Goal: Transaction & Acquisition: Book appointment/travel/reservation

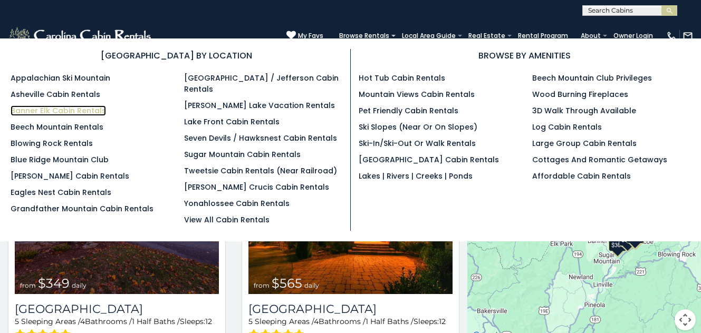
click at [70, 109] on link "Banner Elk Cabin Rentals" at bounding box center [58, 111] width 95 height 11
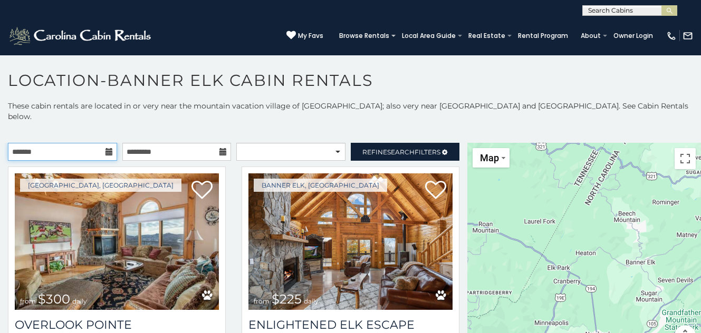
click at [113, 143] on input "text" at bounding box center [62, 152] width 109 height 18
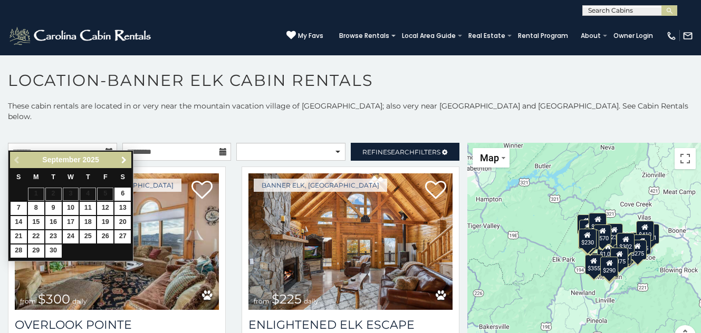
click at [124, 162] on span "Next" at bounding box center [124, 160] width 8 height 8
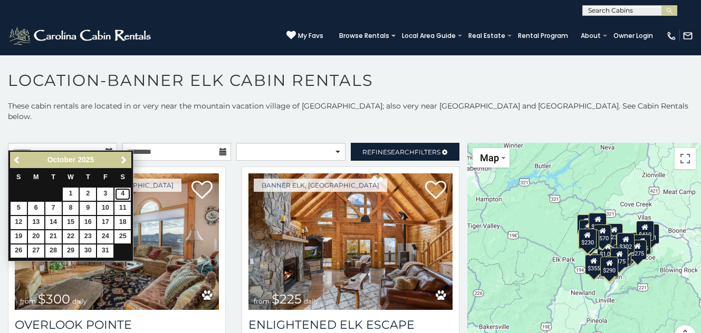
click at [118, 193] on link "4" at bounding box center [122, 194] width 16 height 13
type input "**********"
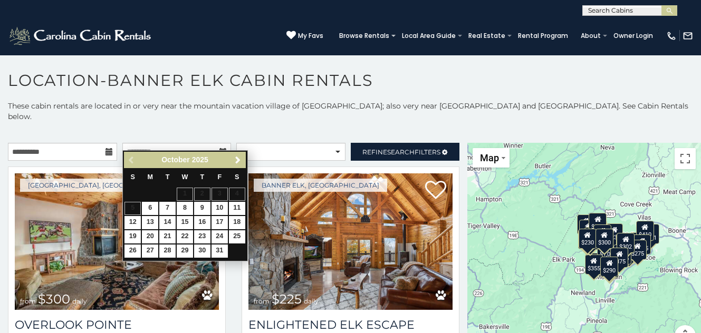
click at [135, 207] on table "S M T W T F S 1 2 3 4 5 6 7 8 9 10 11 12 13 14 15 16 17 18 19 20 21 22 23 24 25…" at bounding box center [184, 213] width 121 height 90
click at [145, 208] on link "6" at bounding box center [150, 208] width 16 height 13
type input "**********"
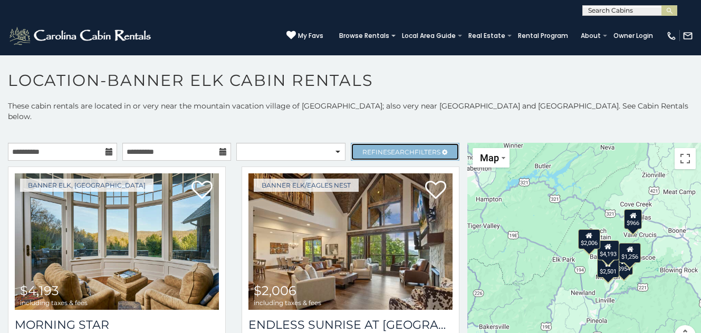
click at [377, 148] on span "Refine Search Filters" at bounding box center [401, 152] width 78 height 8
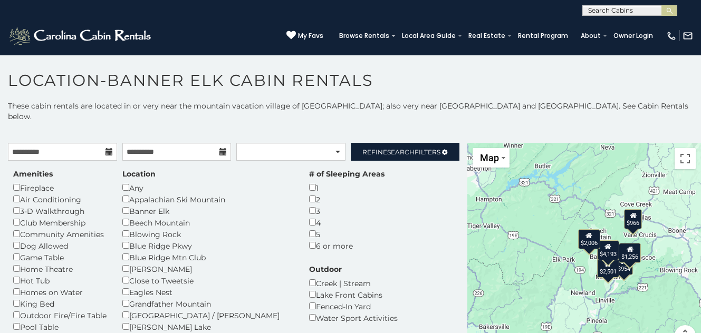
click at [110, 148] on icon at bounding box center [109, 151] width 7 height 7
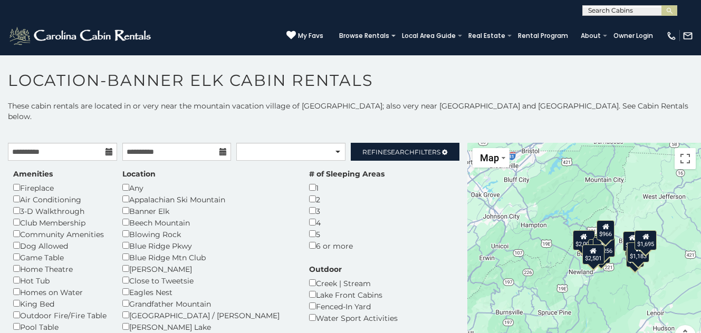
click at [110, 148] on icon at bounding box center [109, 151] width 7 height 7
click at [108, 148] on icon at bounding box center [109, 151] width 7 height 7
click at [388, 147] on link "Refine Search Filters" at bounding box center [405, 152] width 109 height 18
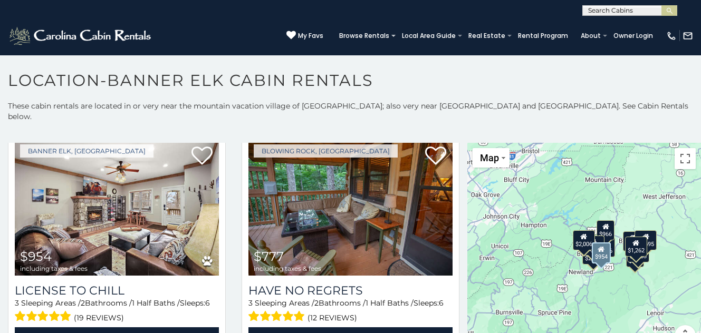
scroll to position [509, 0]
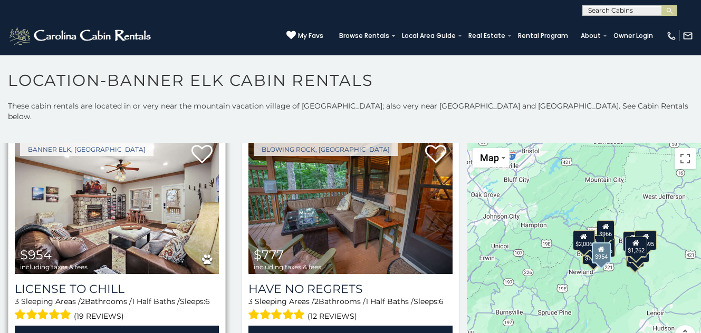
click at [154, 218] on img at bounding box center [117, 206] width 204 height 137
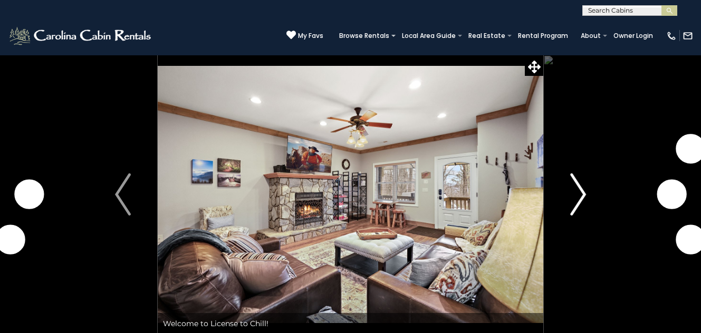
click at [581, 190] on img "Next" at bounding box center [578, 195] width 16 height 42
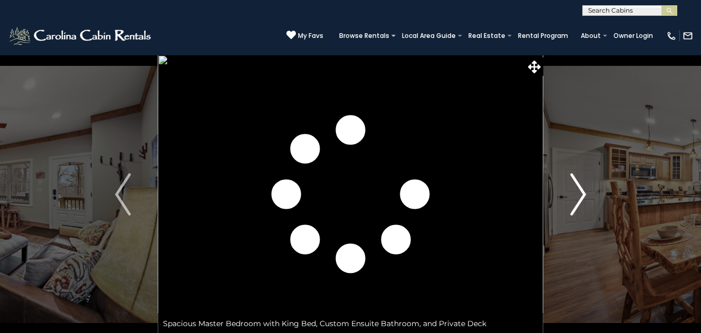
click at [579, 190] on img "Next" at bounding box center [578, 195] width 16 height 42
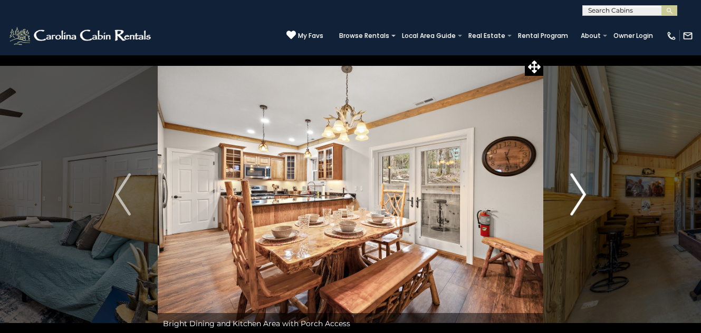
click at [579, 190] on img "Next" at bounding box center [578, 195] width 16 height 42
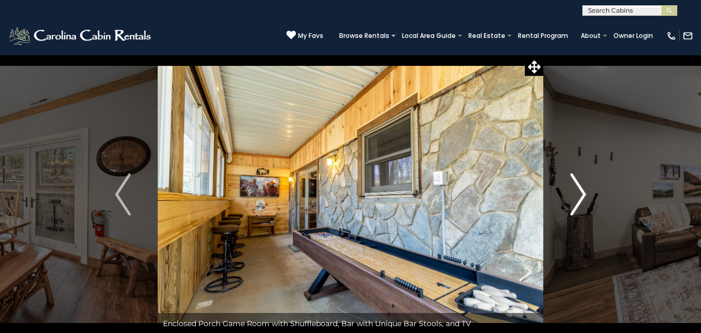
click at [579, 190] on img "Next" at bounding box center [578, 195] width 16 height 42
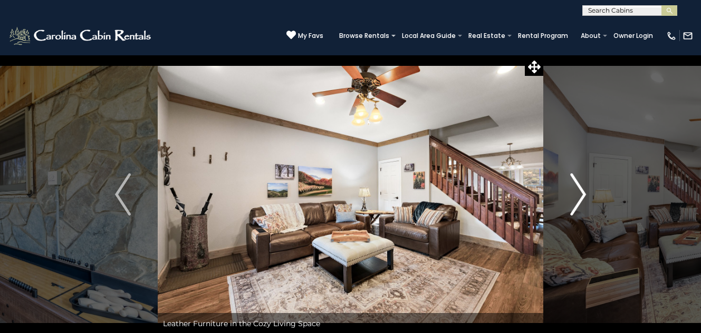
click at [579, 190] on img "Next" at bounding box center [578, 195] width 16 height 42
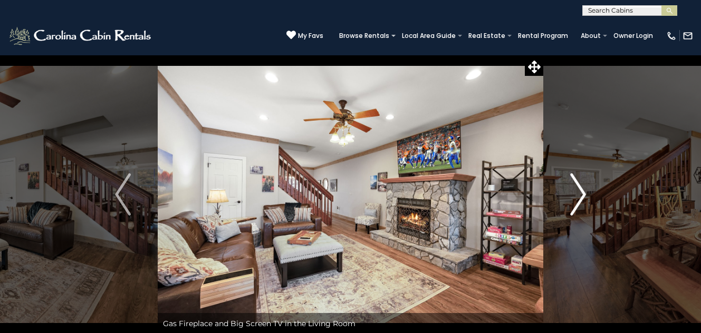
click at [579, 190] on img "Next" at bounding box center [578, 195] width 16 height 42
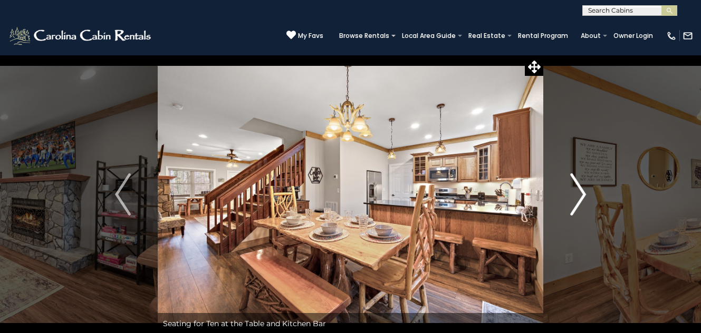
click at [579, 190] on img "Next" at bounding box center [578, 195] width 16 height 42
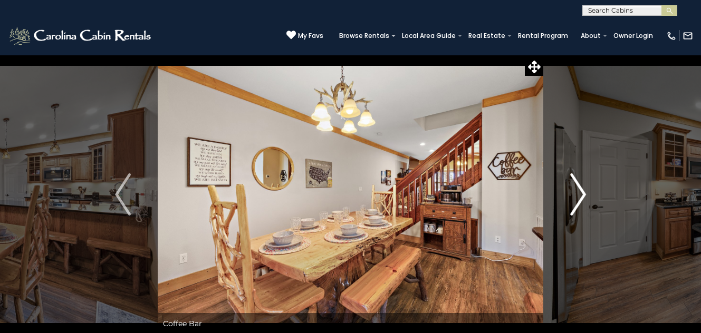
click at [579, 190] on img "Next" at bounding box center [578, 195] width 16 height 42
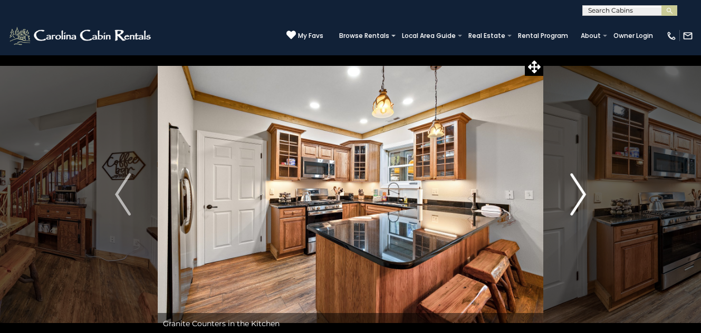
click at [579, 190] on img "Next" at bounding box center [578, 195] width 16 height 42
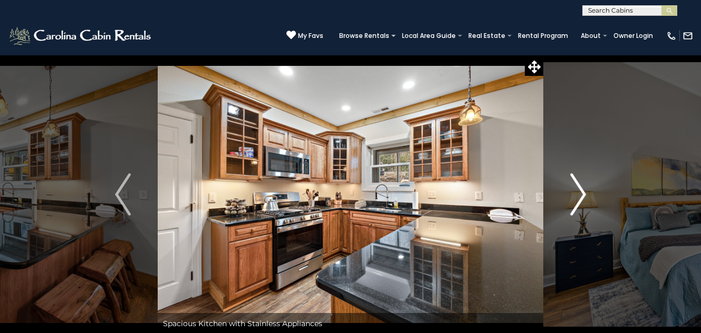
click at [579, 190] on img "Next" at bounding box center [578, 195] width 16 height 42
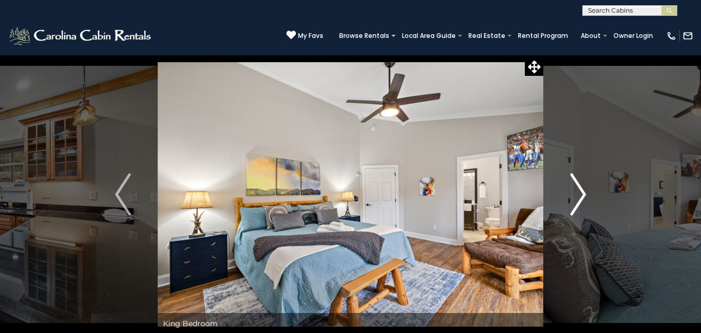
click at [579, 190] on img "Next" at bounding box center [578, 195] width 16 height 42
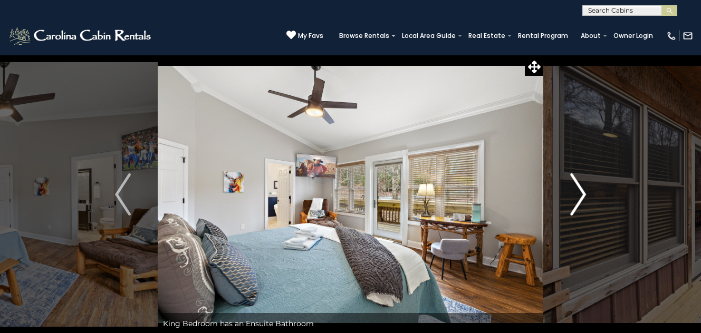
click at [579, 190] on img "Next" at bounding box center [578, 195] width 16 height 42
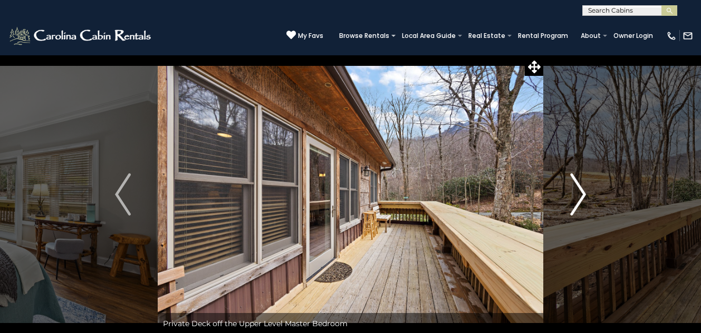
click at [579, 190] on img "Next" at bounding box center [578, 195] width 16 height 42
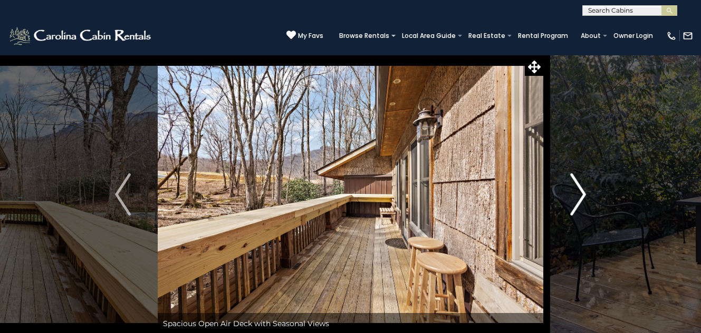
click at [579, 190] on img "Next" at bounding box center [578, 195] width 16 height 42
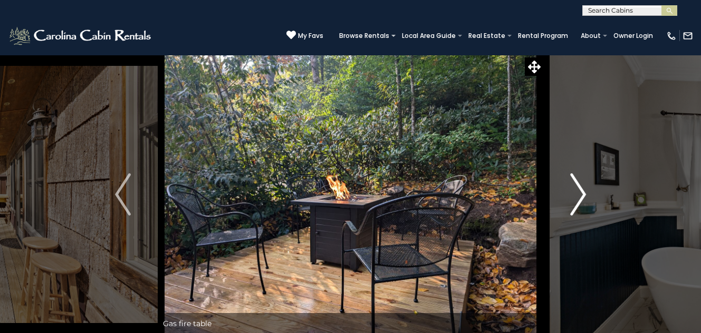
click at [579, 190] on img "Next" at bounding box center [578, 195] width 16 height 42
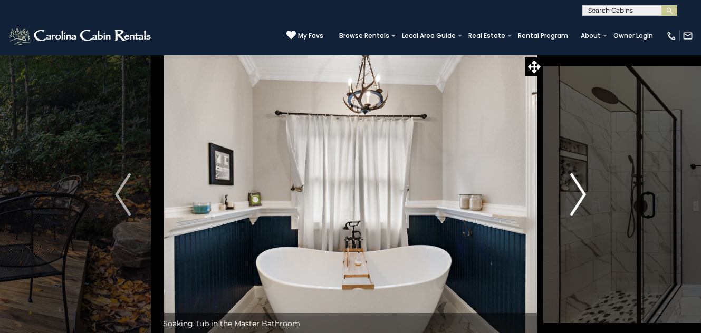
click at [579, 190] on img "Next" at bounding box center [578, 195] width 16 height 42
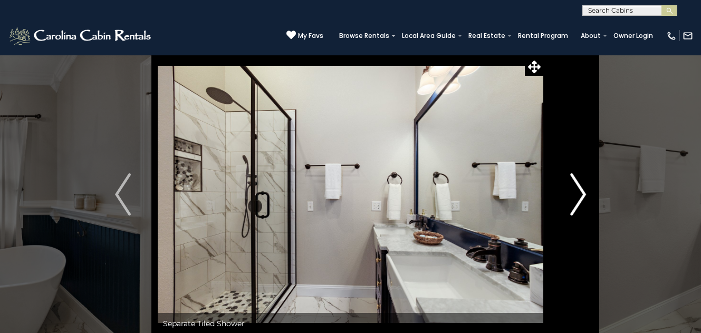
click at [579, 190] on img "Next" at bounding box center [578, 195] width 16 height 42
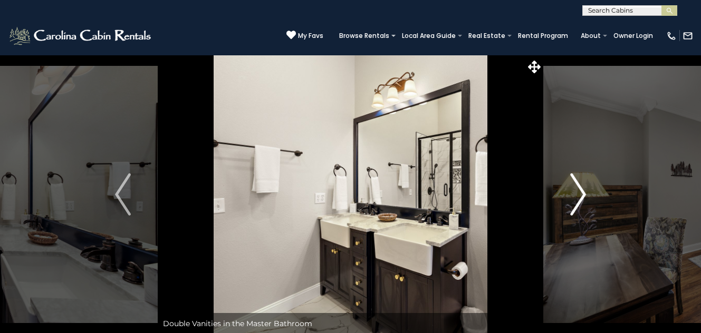
click at [579, 190] on img "Next" at bounding box center [578, 195] width 16 height 42
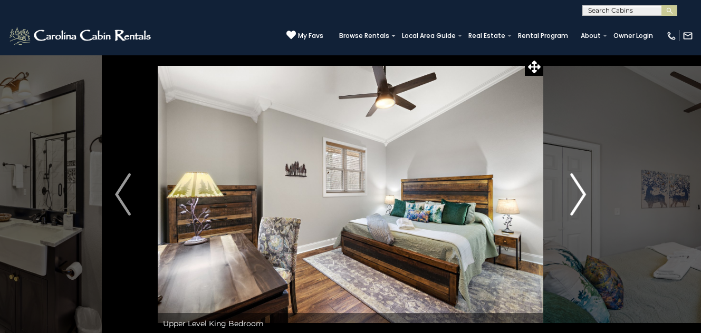
click at [579, 190] on img "Next" at bounding box center [578, 195] width 16 height 42
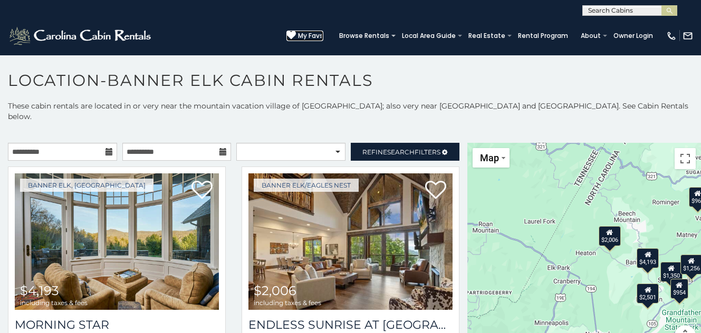
click at [317, 35] on span "My Favs" at bounding box center [310, 35] width 25 height 9
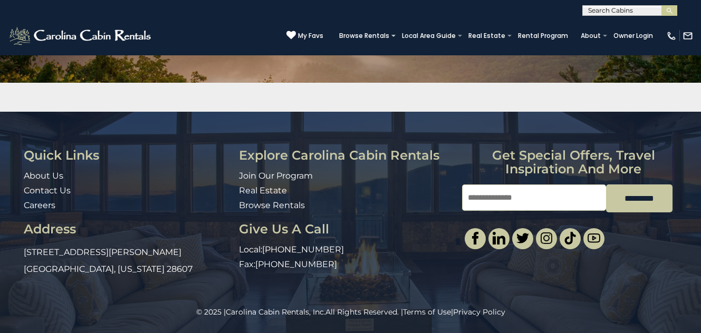
scroll to position [110, 0]
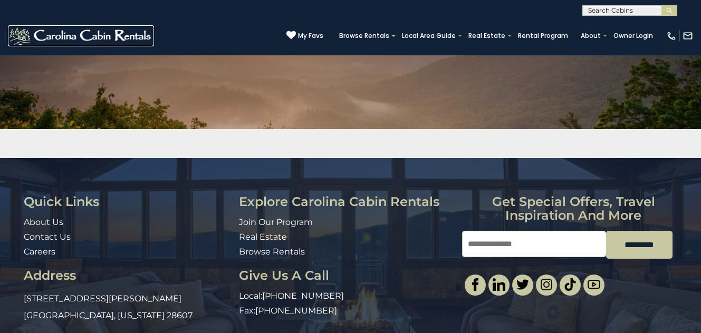
click at [98, 39] on img at bounding box center [81, 35] width 146 height 21
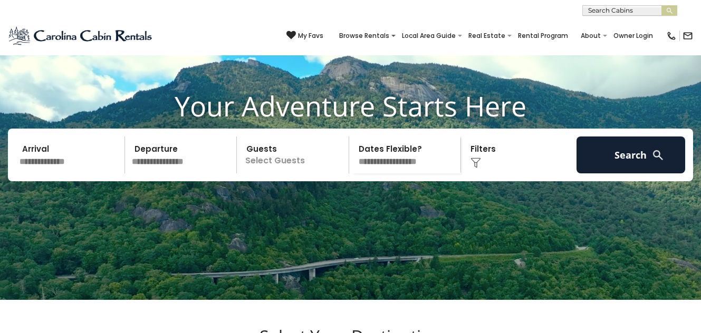
scroll to position [51, 0]
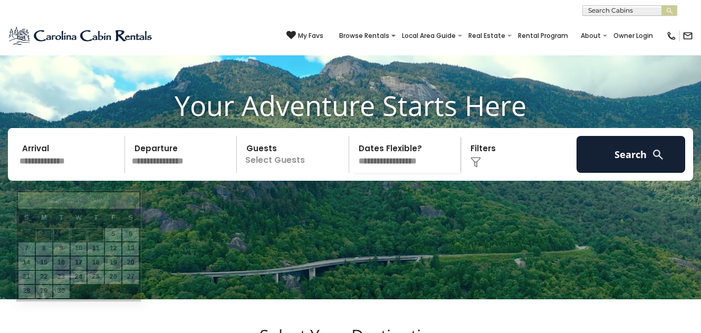
click at [99, 173] on input "text" at bounding box center [70, 154] width 109 height 37
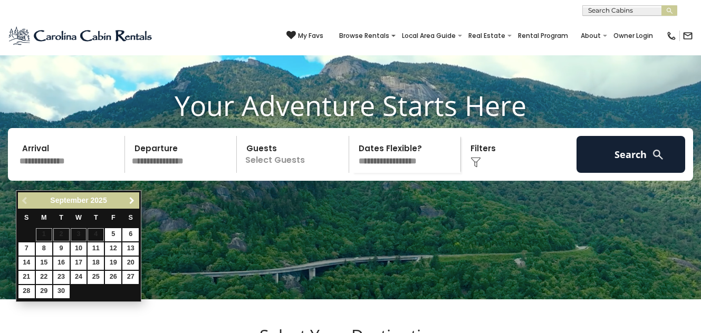
click at [132, 203] on span "Next" at bounding box center [132, 201] width 8 height 8
click at [128, 234] on link "4" at bounding box center [130, 234] width 16 height 13
type input "*******"
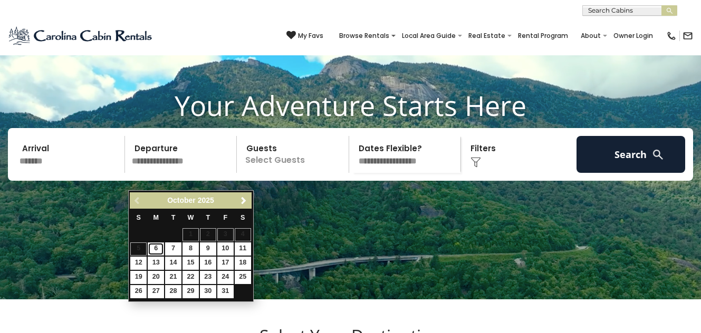
click at [156, 249] on link "6" at bounding box center [156, 249] width 16 height 13
type input "*******"
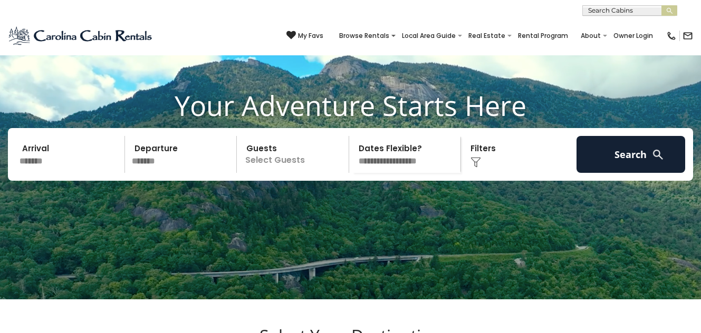
click at [290, 173] on p "Select Guests" at bounding box center [294, 154] width 109 height 37
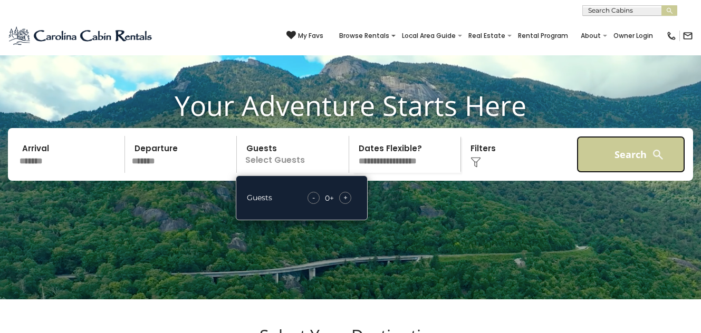
click at [619, 162] on button "Search" at bounding box center [631, 154] width 109 height 37
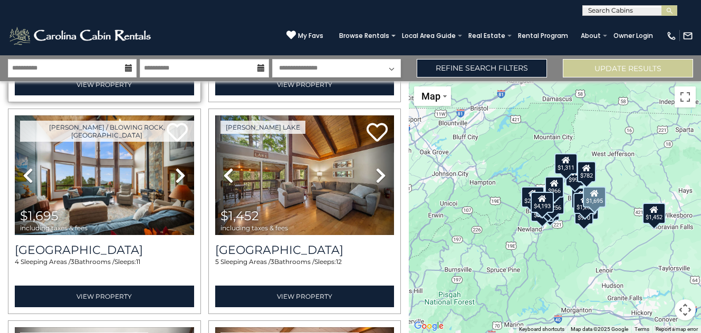
scroll to position [222, 0]
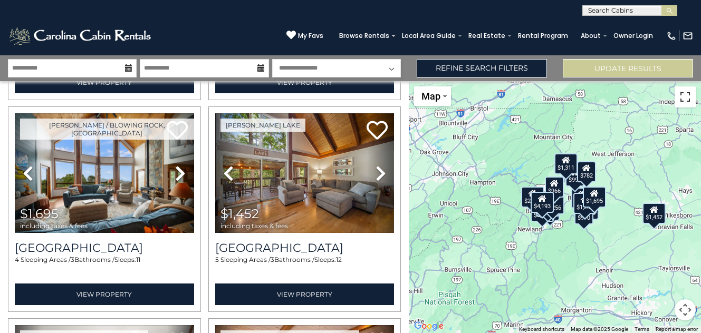
click at [687, 100] on button "Toggle fullscreen view" at bounding box center [685, 97] width 21 height 21
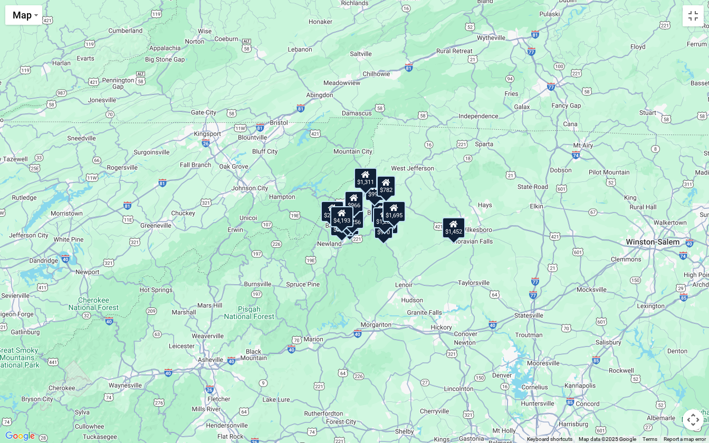
click at [376, 261] on div "$4,193 $1,311 $1,695 $1,452 $954 $1,183 $2,006 $777 $2,501 $991 $1,350 $970 $1,…" at bounding box center [354, 221] width 709 height 443
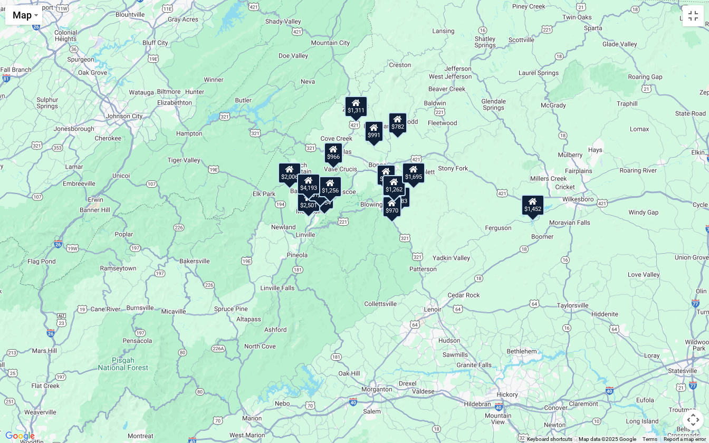
click at [356, 218] on div "$4,193 $1,311 $1,695 $1,452 $954 $1,183 $2,006 $777 $2,501 $991 $1,350 $970 $1,…" at bounding box center [354, 221] width 709 height 443
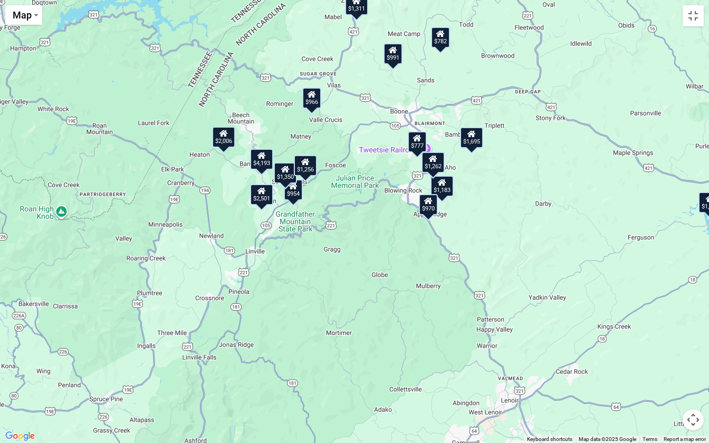
click at [362, 185] on div "$4,193 $1,311 $1,695 $1,452 $954 $1,183 $2,006 $777 $2,501 $991 $1,350 $970 $1,…" at bounding box center [354, 221] width 709 height 443
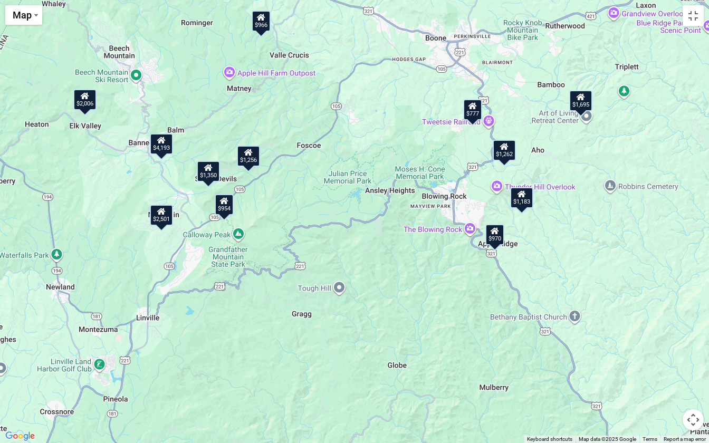
click at [227, 207] on div "$954" at bounding box center [224, 204] width 19 height 21
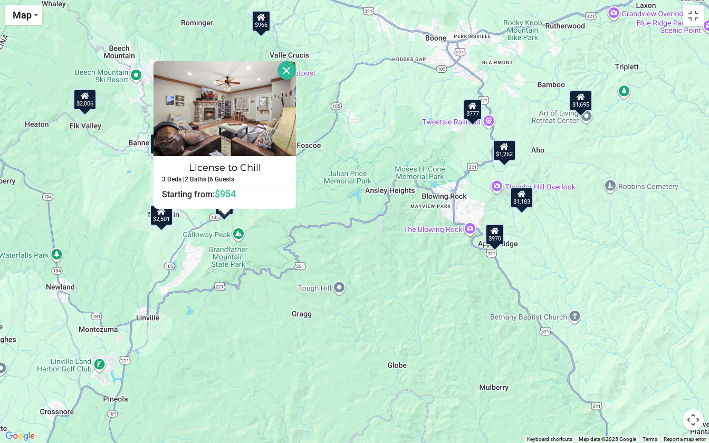
click at [283, 229] on div "$4,193 $1,311 $1,695 $1,452 $954 $1,183 $2,006 $777 $2,501 $991 $1,350 $970 $1,…" at bounding box center [354, 221] width 709 height 443
click at [289, 70] on button "Close" at bounding box center [286, 70] width 18 height 18
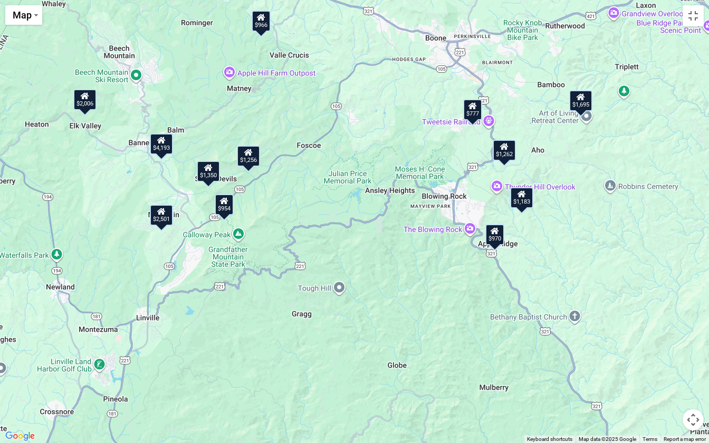
click at [206, 179] on div "$1,350" at bounding box center [208, 171] width 23 height 21
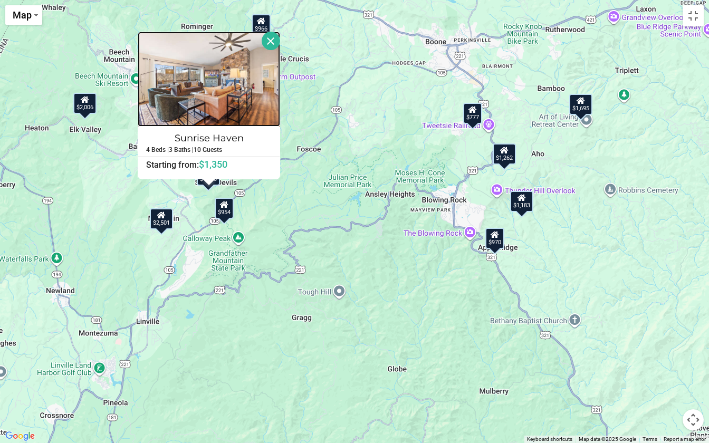
click at [212, 107] on img at bounding box center [209, 79] width 142 height 95
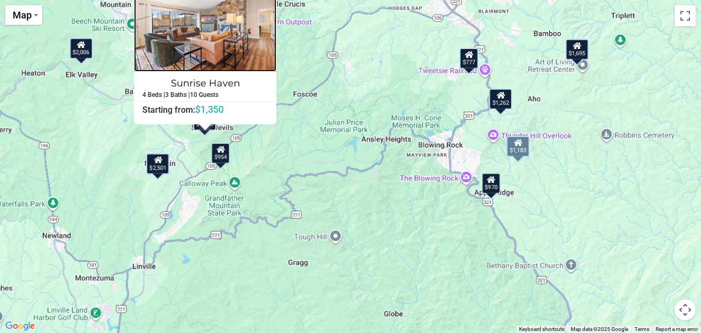
scroll to position [482, 0]
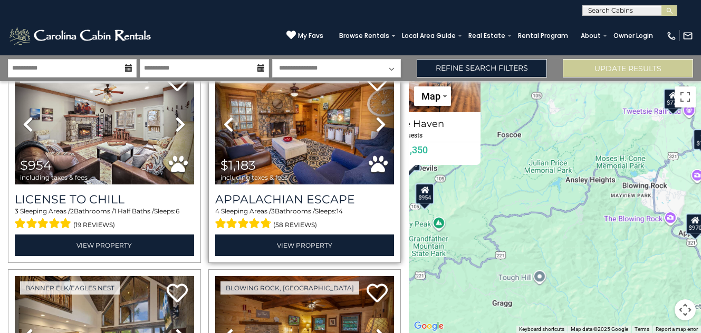
click at [295, 156] on span "$1,183 including taxes & fees" at bounding box center [256, 170] width 83 height 30
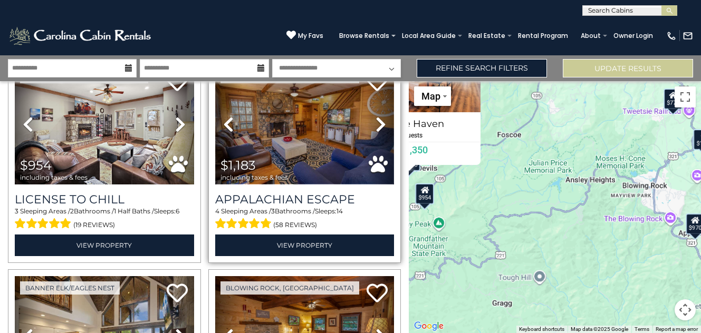
click at [308, 161] on img at bounding box center [304, 125] width 179 height 120
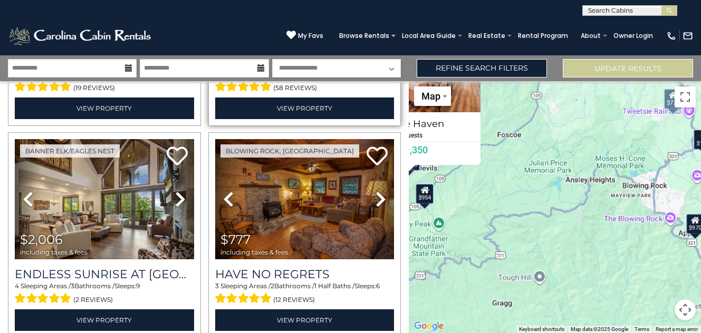
scroll to position [675, 0]
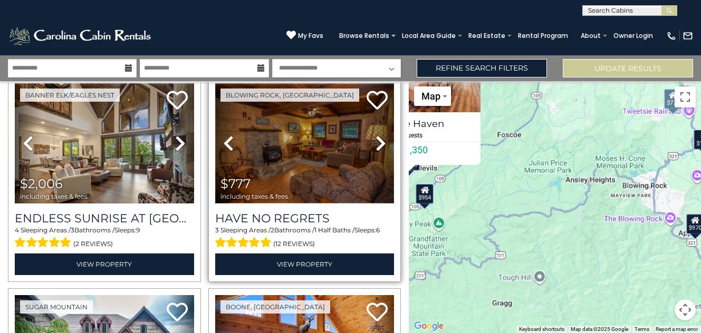
click at [336, 143] on img at bounding box center [304, 143] width 179 height 120
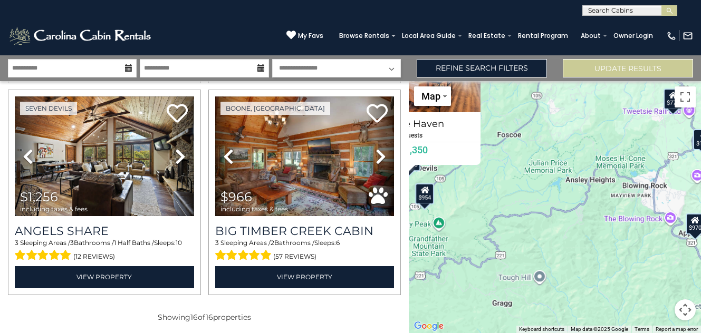
scroll to position [1515, 0]
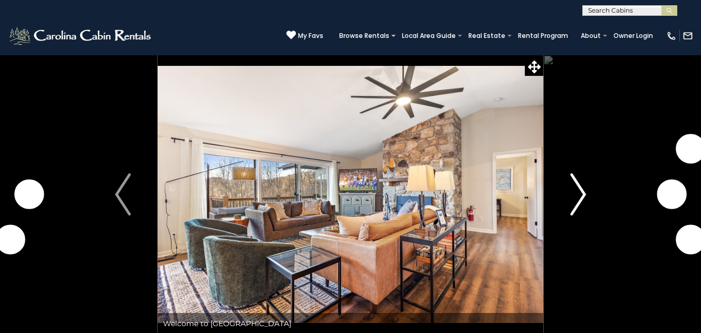
click at [568, 200] on button "Next" at bounding box center [578, 195] width 70 height 280
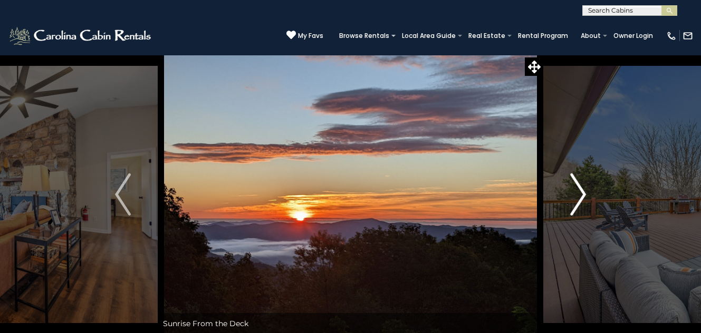
click at [568, 200] on button "Next" at bounding box center [578, 195] width 70 height 280
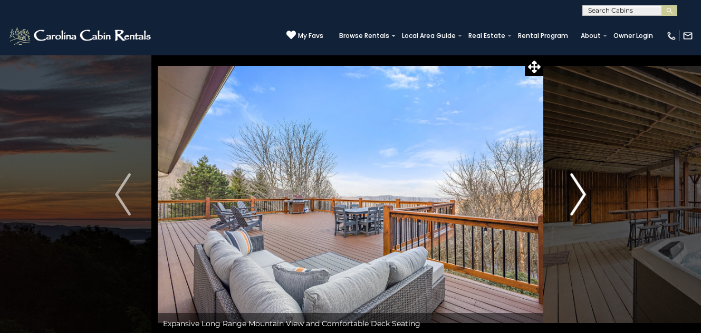
click at [568, 200] on button "Next" at bounding box center [578, 195] width 70 height 280
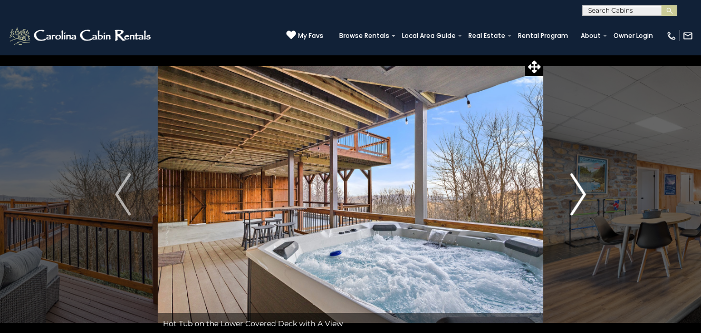
click at [568, 200] on button "Next" at bounding box center [578, 195] width 70 height 280
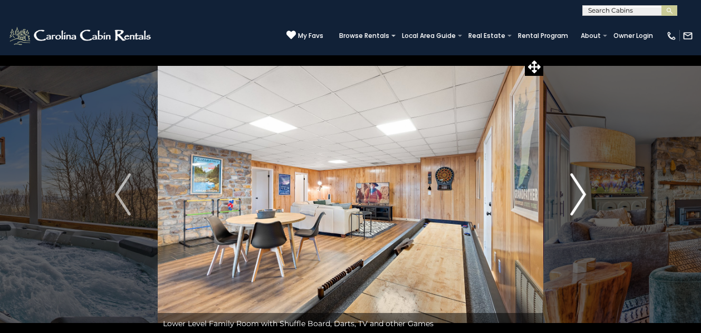
click at [568, 200] on button "Next" at bounding box center [578, 195] width 70 height 280
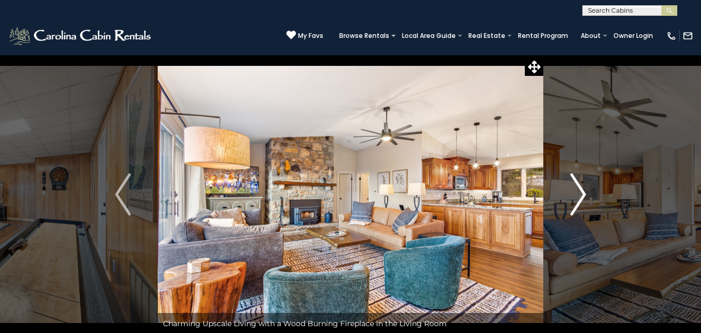
click at [568, 200] on button "Next" at bounding box center [578, 195] width 70 height 280
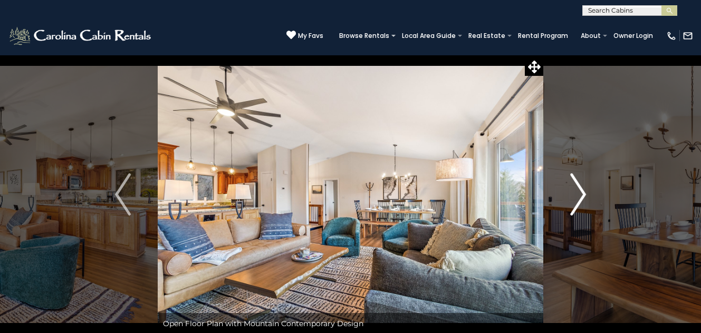
click at [568, 200] on button "Next" at bounding box center [578, 195] width 70 height 280
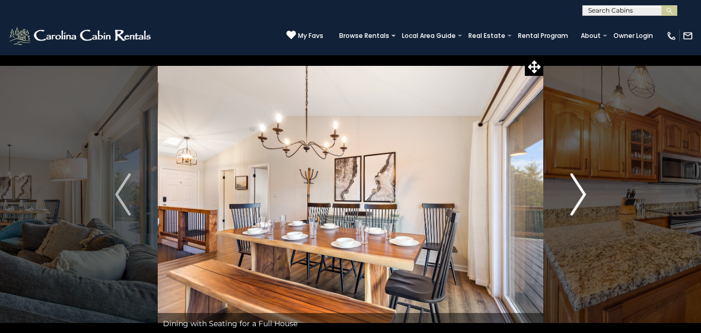
click at [568, 200] on button "Next" at bounding box center [578, 195] width 70 height 280
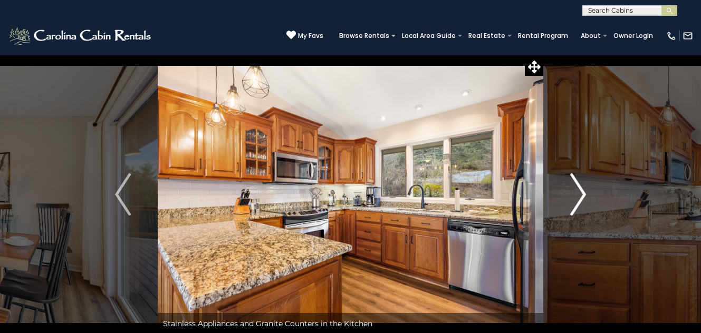
click at [568, 200] on button "Next" at bounding box center [578, 195] width 70 height 280
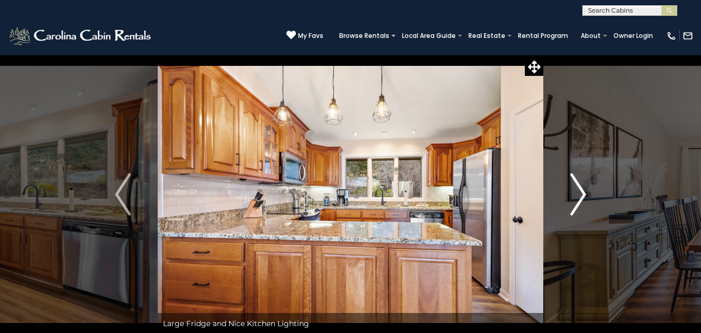
click at [568, 200] on button "Next" at bounding box center [578, 195] width 70 height 280
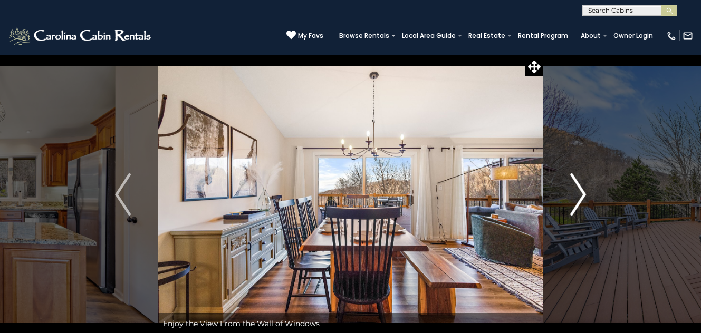
click at [568, 200] on button "Next" at bounding box center [578, 195] width 70 height 280
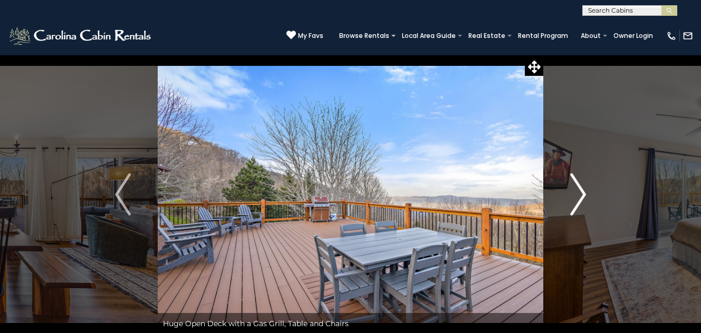
click at [568, 200] on button "Next" at bounding box center [578, 195] width 70 height 280
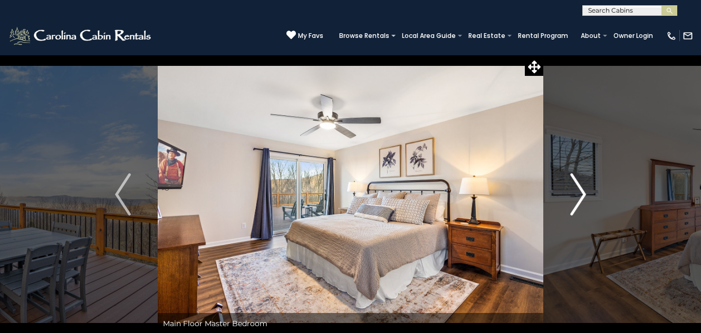
click at [568, 200] on button "Next" at bounding box center [578, 195] width 70 height 280
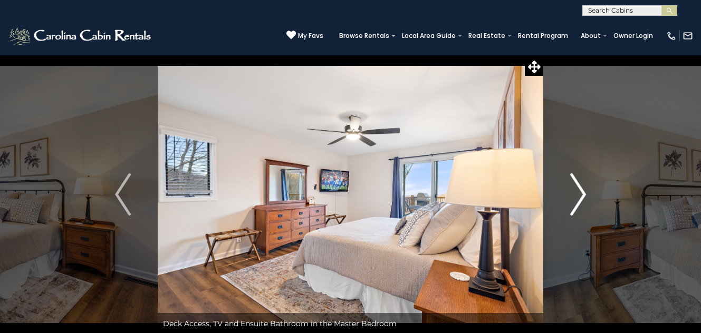
click at [568, 200] on button "Next" at bounding box center [578, 195] width 70 height 280
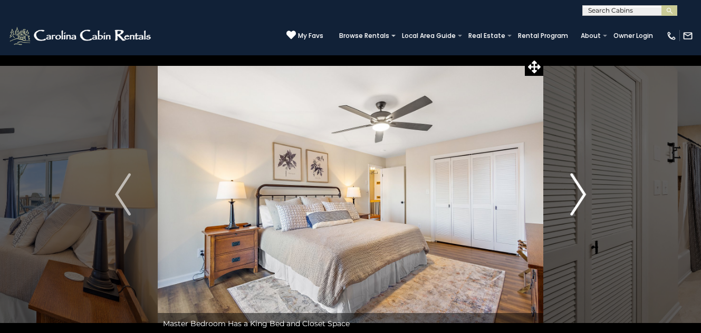
click at [568, 200] on button "Next" at bounding box center [578, 195] width 70 height 280
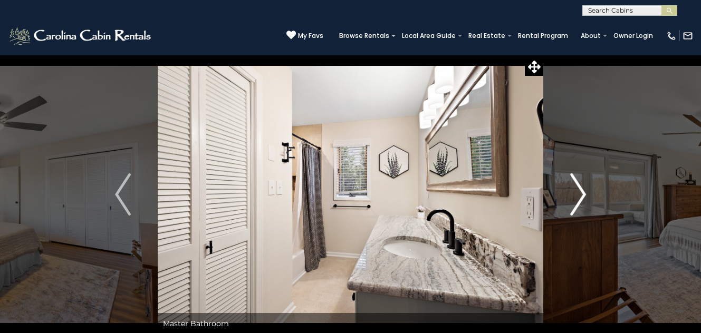
click at [568, 200] on button "Next" at bounding box center [578, 195] width 70 height 280
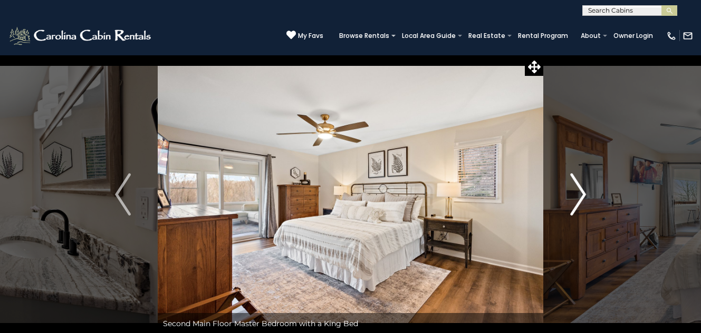
click at [568, 200] on button "Next" at bounding box center [578, 195] width 70 height 280
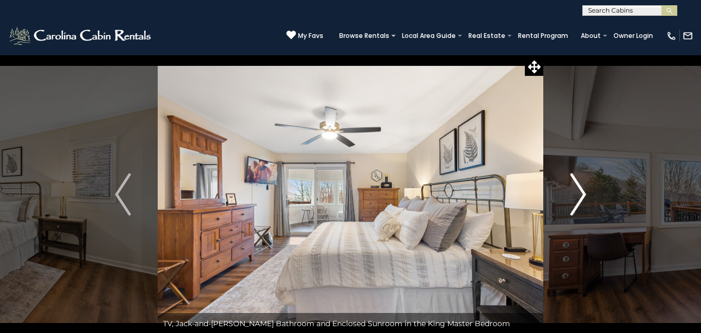
click at [568, 200] on button "Next" at bounding box center [578, 195] width 70 height 280
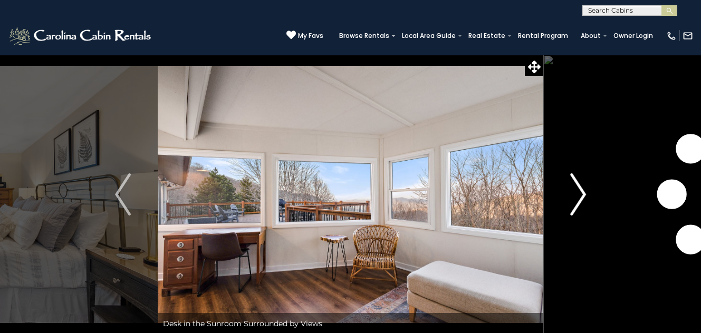
click at [568, 200] on button "Next" at bounding box center [578, 195] width 70 height 280
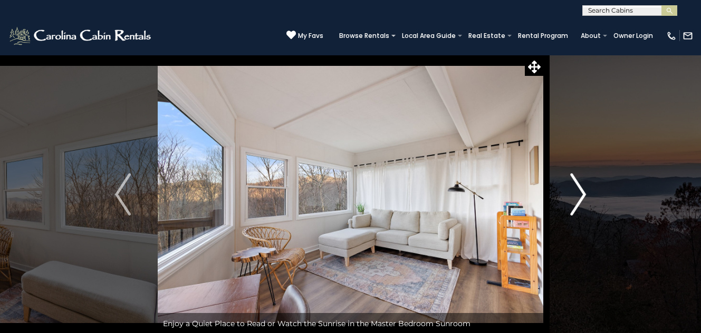
click at [568, 200] on button "Next" at bounding box center [578, 195] width 70 height 280
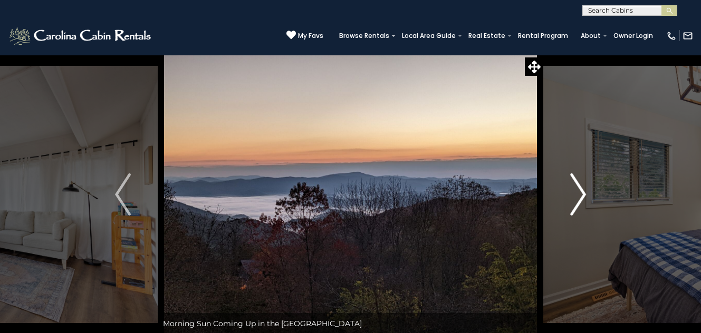
click at [568, 200] on button "Next" at bounding box center [578, 195] width 70 height 280
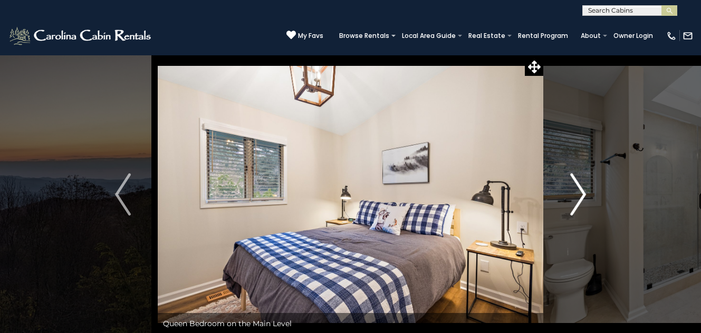
click at [568, 200] on button "Next" at bounding box center [578, 195] width 70 height 280
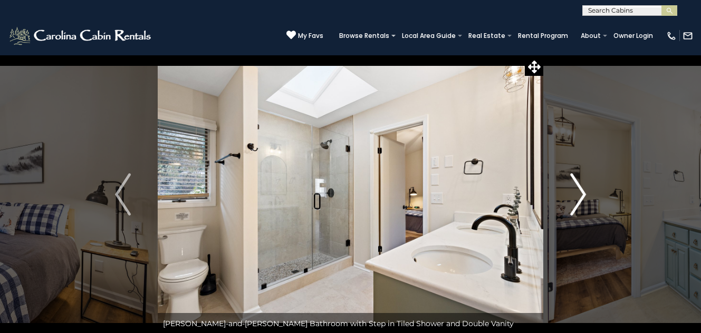
click at [568, 200] on button "Next" at bounding box center [578, 195] width 70 height 280
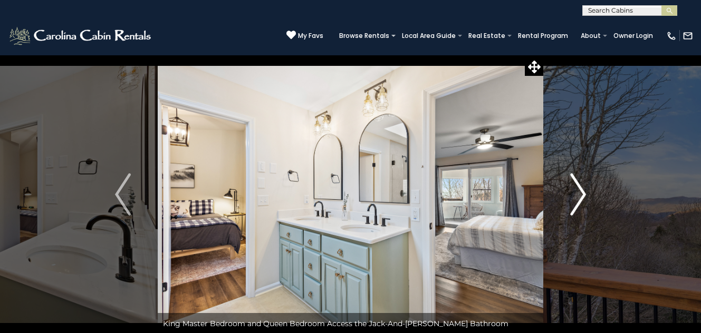
click at [568, 200] on button "Next" at bounding box center [578, 195] width 70 height 280
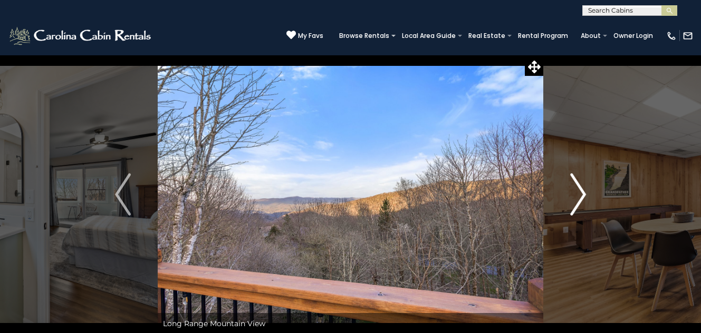
click at [568, 200] on button "Next" at bounding box center [578, 195] width 70 height 280
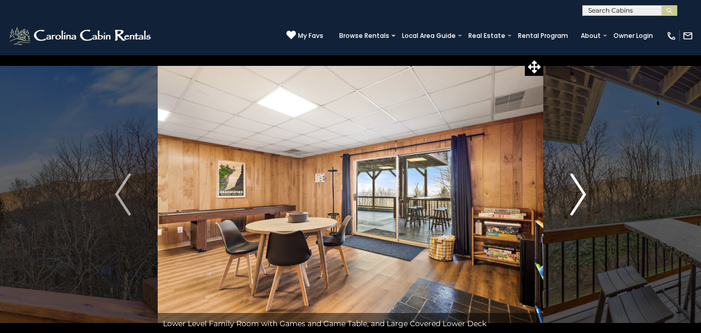
click at [568, 200] on button "Next" at bounding box center [578, 195] width 70 height 280
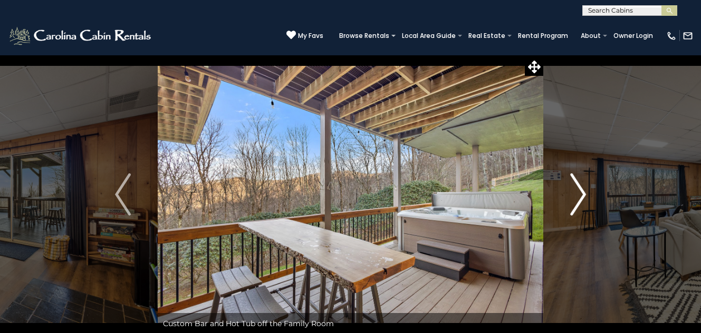
click at [568, 200] on button "Next" at bounding box center [578, 195] width 70 height 280
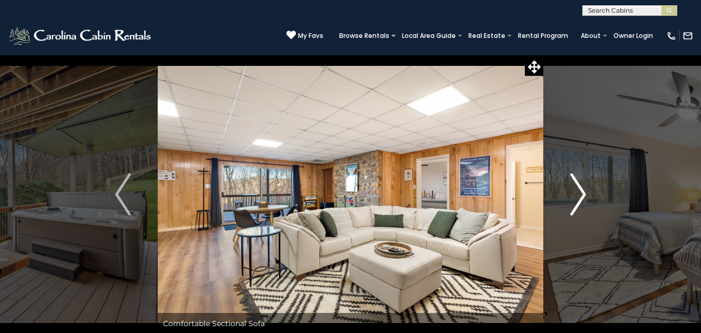
click at [568, 200] on button "Next" at bounding box center [578, 195] width 70 height 280
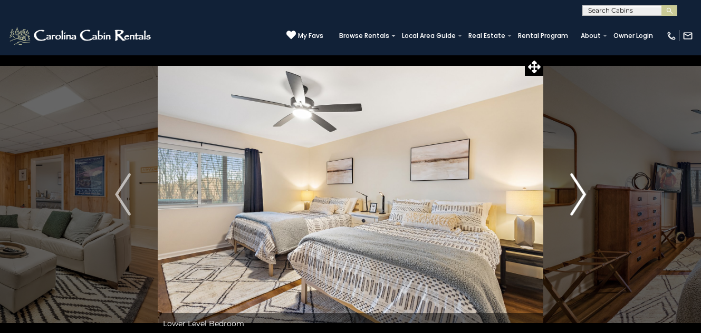
click at [568, 200] on button "Next" at bounding box center [578, 195] width 70 height 280
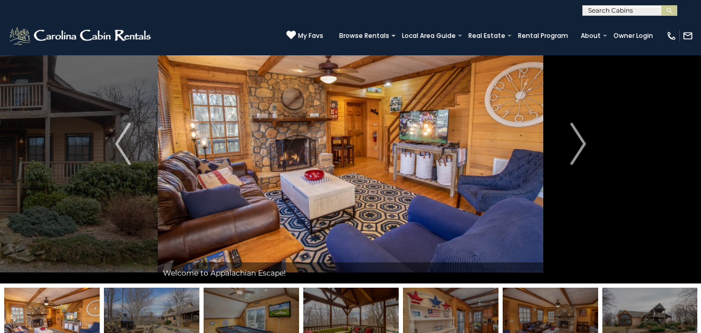
scroll to position [52, 0]
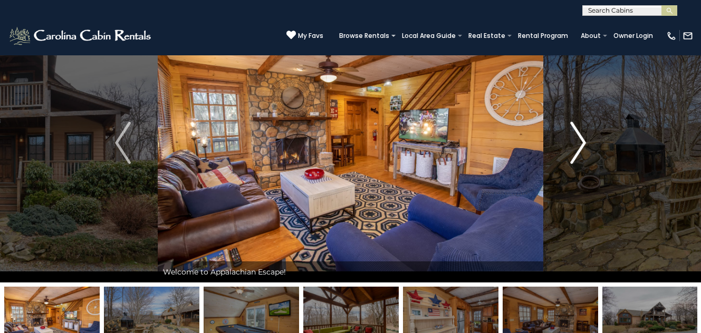
click at [574, 141] on img "Next" at bounding box center [578, 143] width 16 height 42
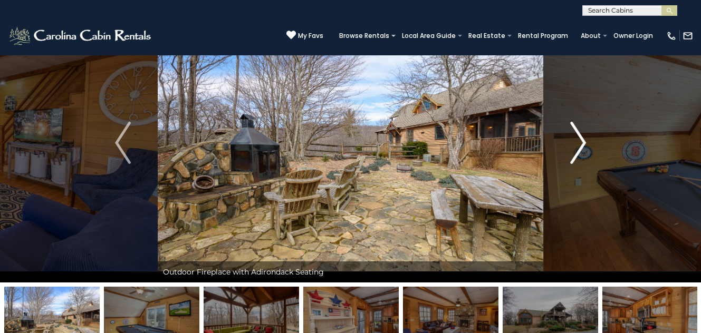
click at [574, 141] on img "Next" at bounding box center [578, 143] width 16 height 42
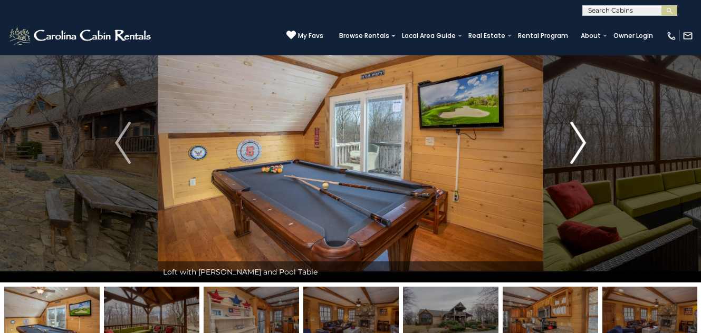
click at [574, 141] on img "Next" at bounding box center [578, 143] width 16 height 42
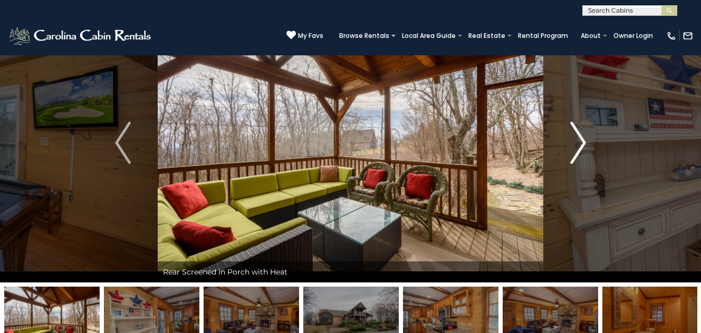
click at [574, 141] on img "Next" at bounding box center [578, 143] width 16 height 42
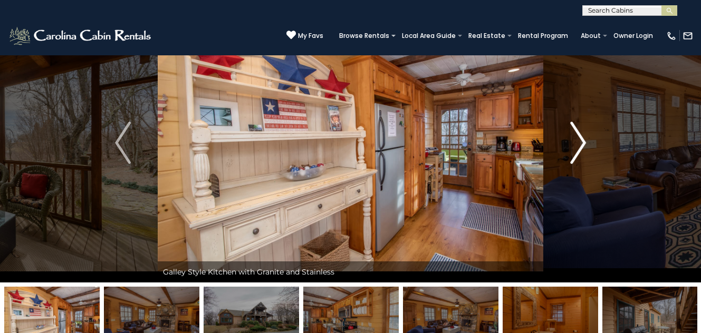
click at [574, 141] on img "Next" at bounding box center [578, 143] width 16 height 42
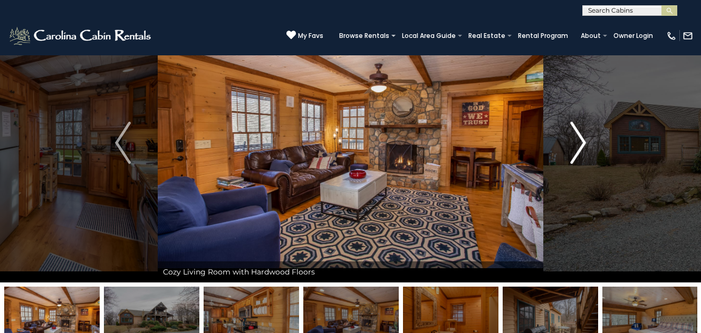
click at [574, 141] on img "Next" at bounding box center [578, 143] width 16 height 42
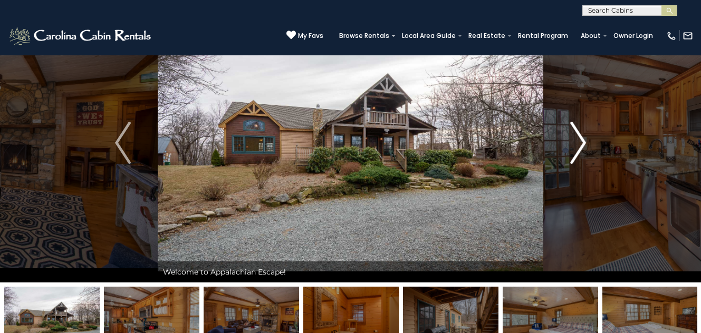
click at [574, 141] on img "Next" at bounding box center [578, 143] width 16 height 42
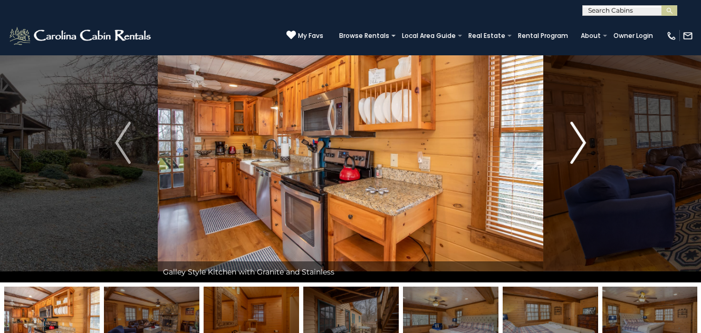
click at [574, 141] on img "Next" at bounding box center [578, 143] width 16 height 42
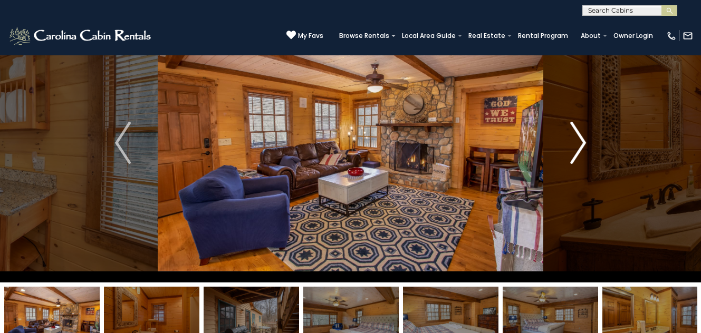
click at [574, 141] on img "Next" at bounding box center [578, 143] width 16 height 42
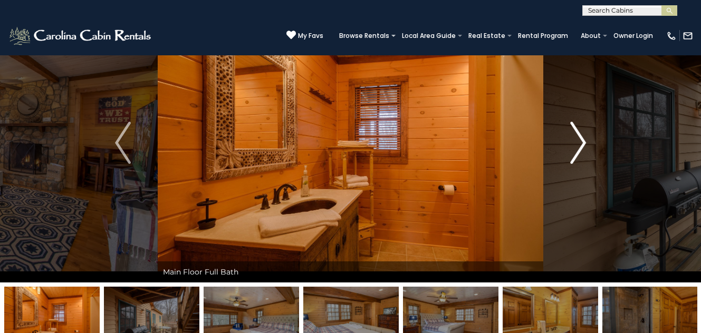
click at [574, 141] on img "Next" at bounding box center [578, 143] width 16 height 42
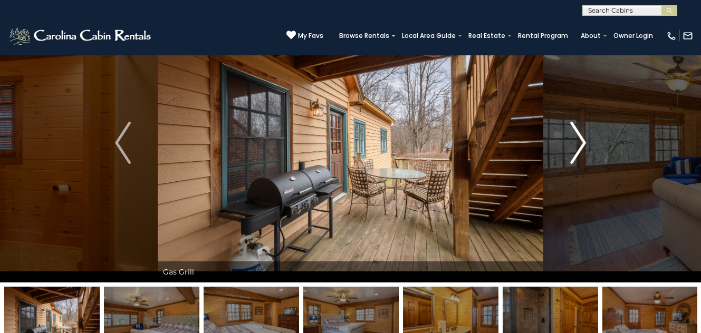
click at [574, 141] on img "Next" at bounding box center [578, 143] width 16 height 42
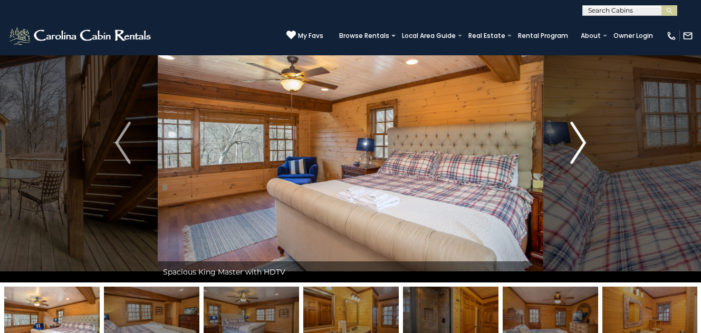
click at [574, 141] on img "Next" at bounding box center [578, 143] width 16 height 42
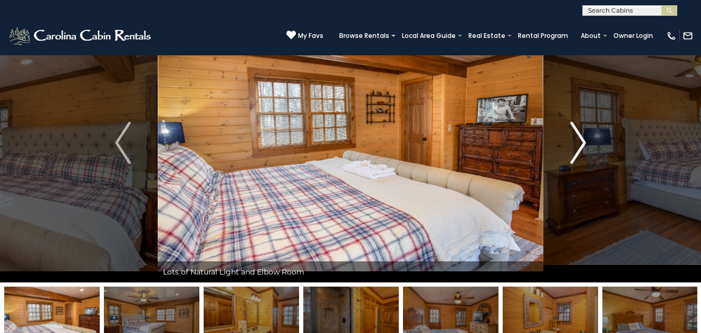
click at [574, 141] on img "Next" at bounding box center [578, 143] width 16 height 42
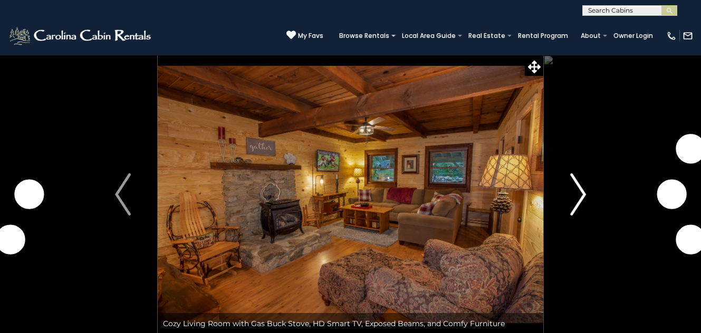
click at [580, 204] on img "Next" at bounding box center [578, 195] width 16 height 42
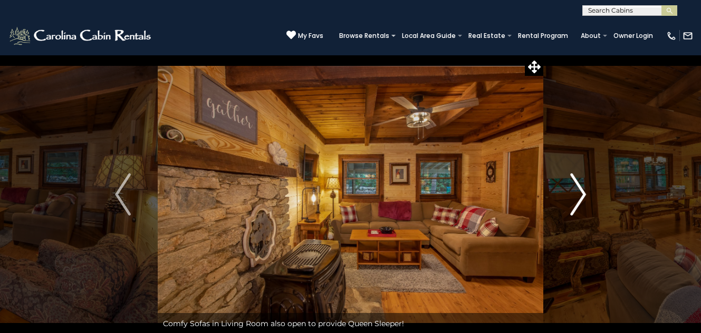
click at [580, 204] on img "Next" at bounding box center [578, 195] width 16 height 42
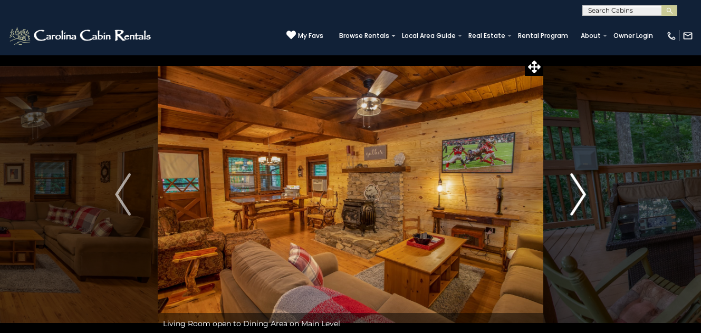
click at [580, 204] on img "Next" at bounding box center [578, 195] width 16 height 42
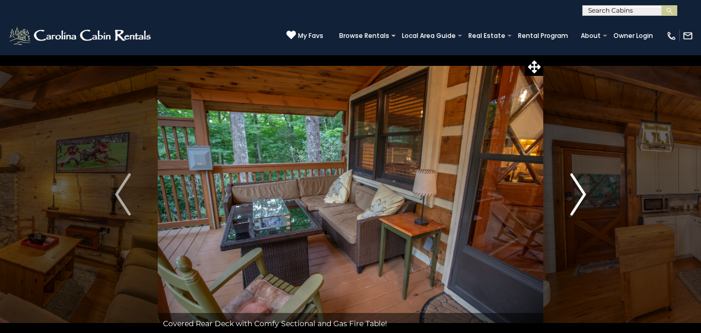
click at [580, 204] on img "Next" at bounding box center [578, 195] width 16 height 42
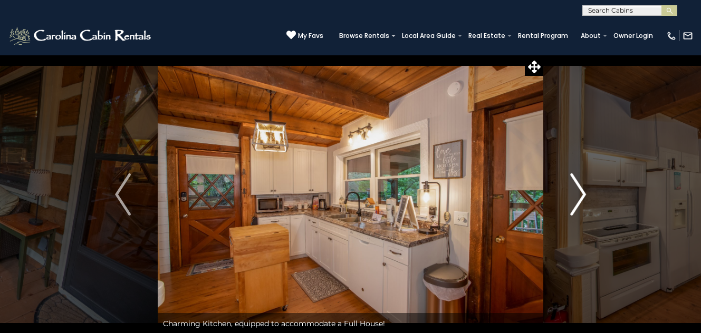
click at [580, 204] on img "Next" at bounding box center [578, 195] width 16 height 42
